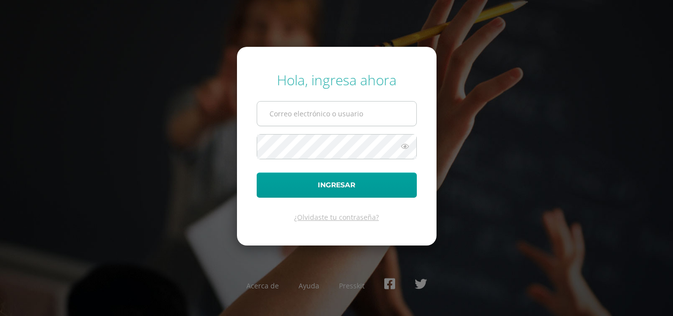
click at [361, 105] on input "text" at bounding box center [336, 113] width 159 height 24
type input "COS00924@osoriosandoval.edu.gt"
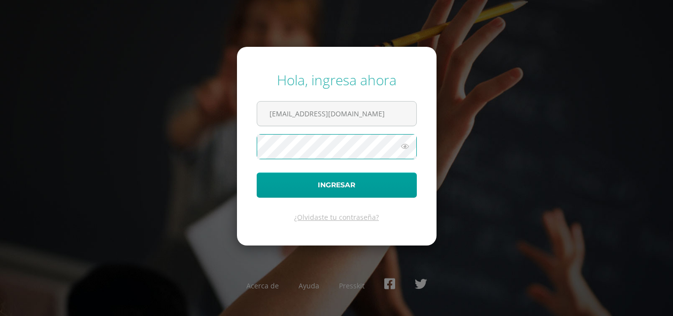
click at [257, 172] on button "Ingresar" at bounding box center [337, 184] width 160 height 25
